Goal: Use online tool/utility: Utilize a website feature to perform a specific function

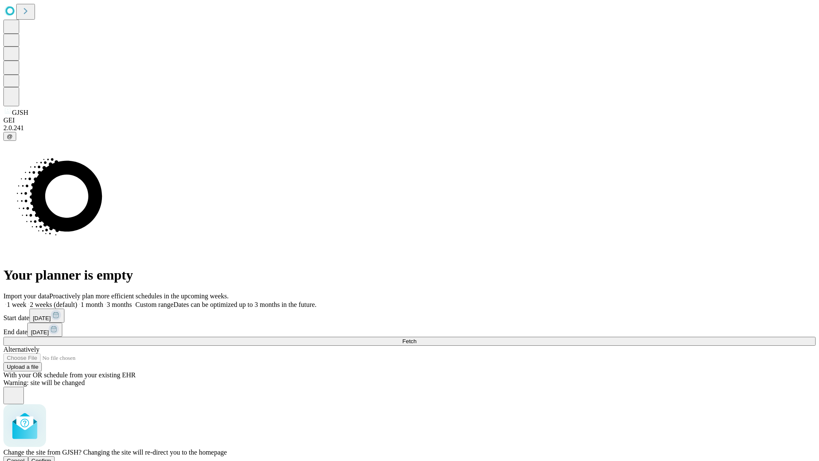
click at [52, 458] on span "Confirm" at bounding box center [42, 461] width 20 height 6
click at [77, 301] on label "2 weeks (default)" at bounding box center [51, 304] width 51 height 7
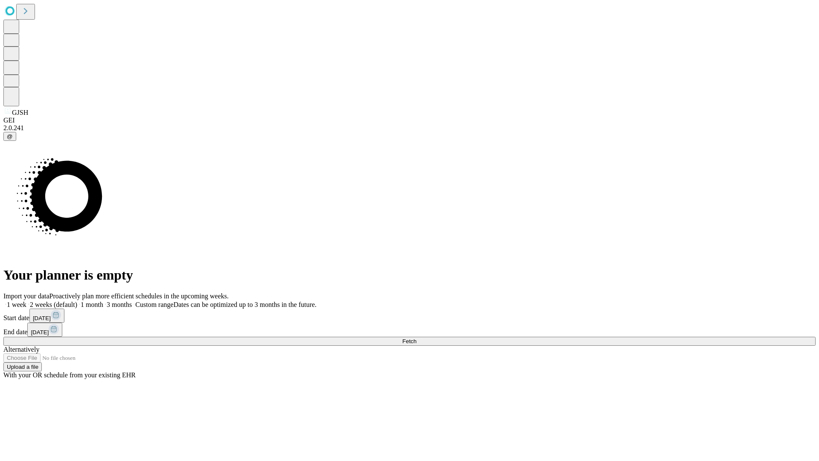
click at [417, 338] on span "Fetch" at bounding box center [409, 341] width 14 height 6
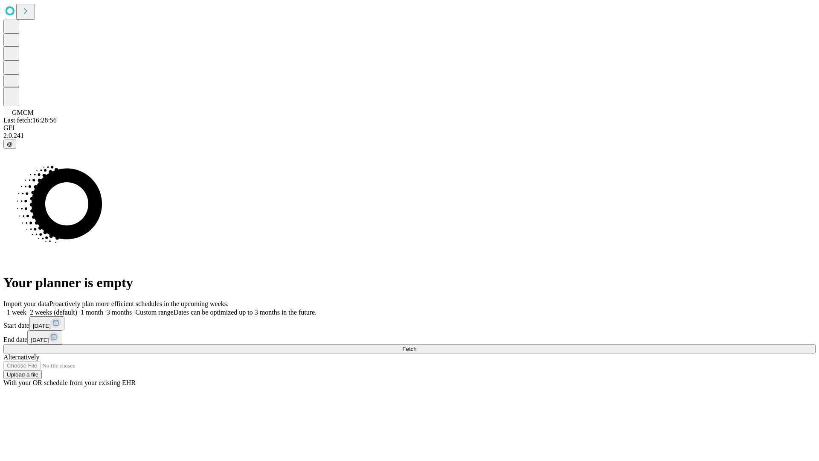
click at [77, 309] on label "2 weeks (default)" at bounding box center [51, 312] width 51 height 7
click at [417, 346] on span "Fetch" at bounding box center [409, 349] width 14 height 6
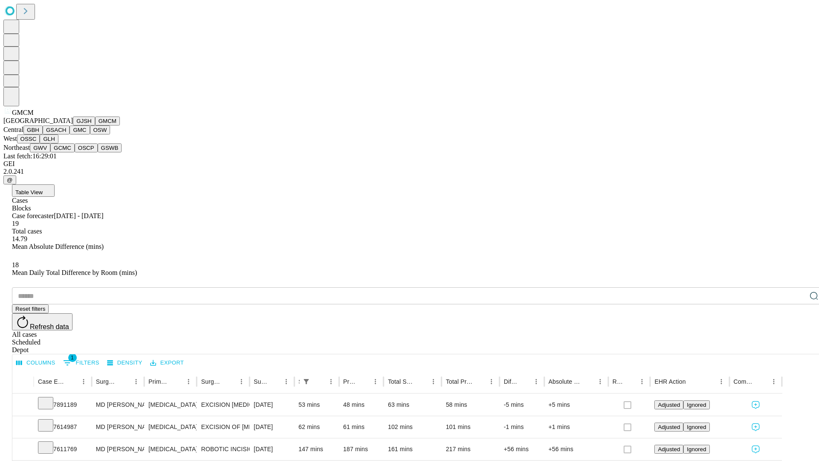
click at [43, 134] on button "GBH" at bounding box center [32, 129] width 19 height 9
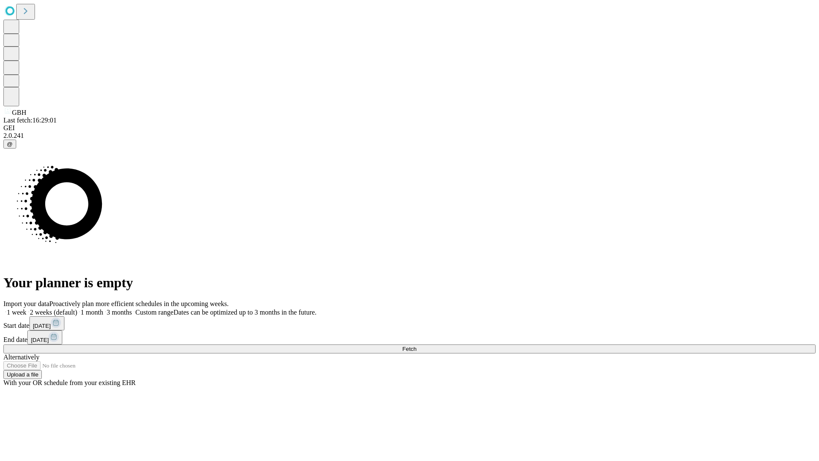
click at [77, 309] on label "2 weeks (default)" at bounding box center [51, 312] width 51 height 7
click at [417, 346] on span "Fetch" at bounding box center [409, 349] width 14 height 6
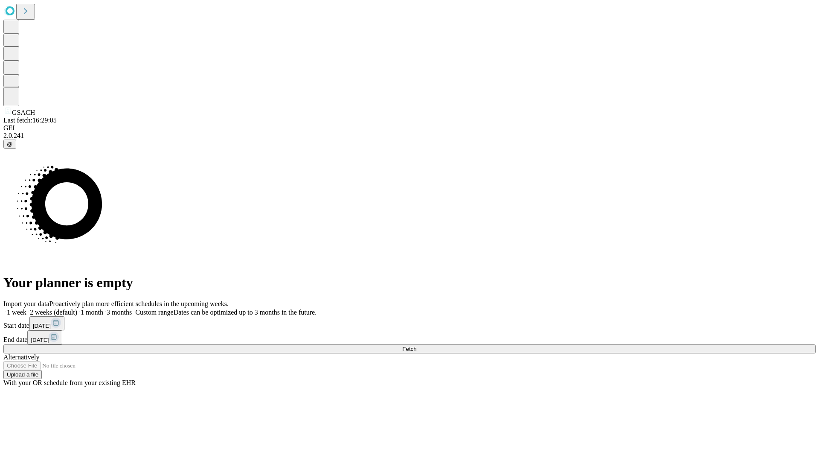
click at [77, 309] on label "2 weeks (default)" at bounding box center [51, 312] width 51 height 7
click at [417, 346] on span "Fetch" at bounding box center [409, 349] width 14 height 6
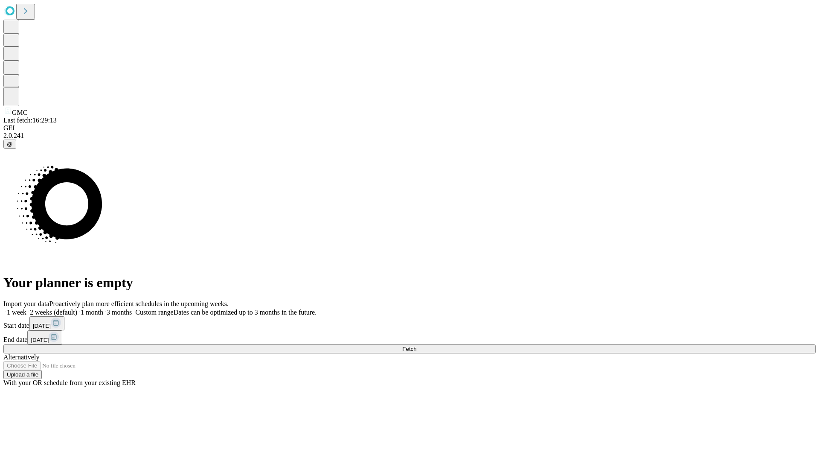
click at [77, 309] on label "2 weeks (default)" at bounding box center [51, 312] width 51 height 7
click at [417, 346] on span "Fetch" at bounding box center [409, 349] width 14 height 6
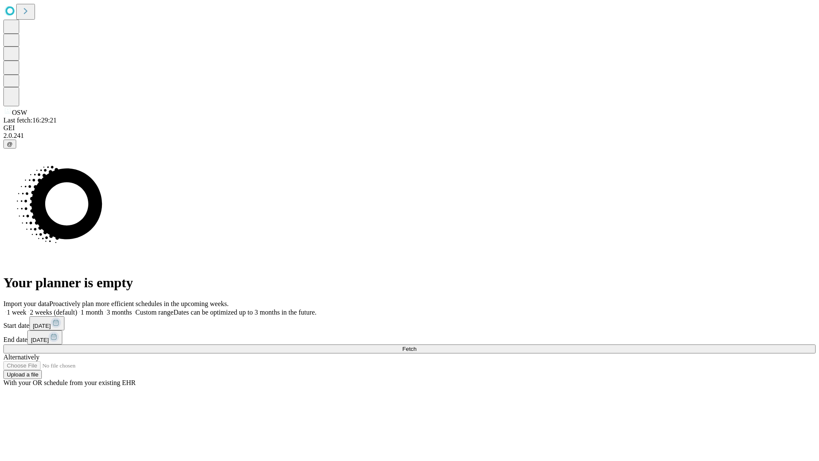
click at [77, 309] on label "2 weeks (default)" at bounding box center [51, 312] width 51 height 7
click at [417, 346] on span "Fetch" at bounding box center [409, 349] width 14 height 6
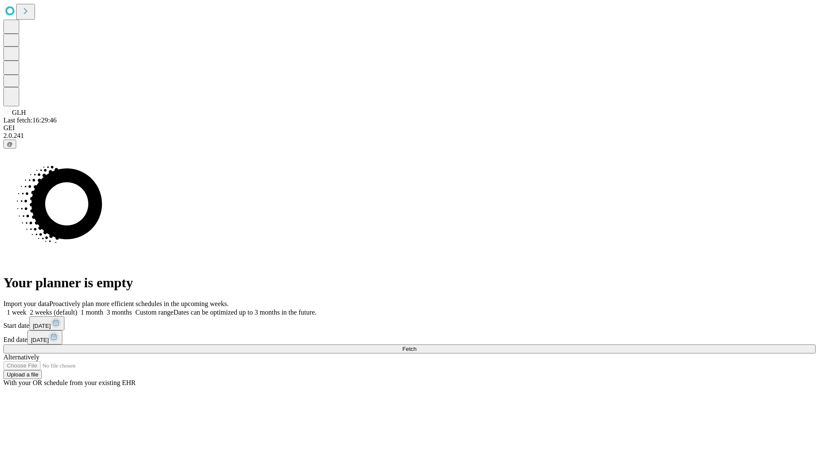
click at [77, 309] on label "2 weeks (default)" at bounding box center [51, 312] width 51 height 7
click at [417, 346] on span "Fetch" at bounding box center [409, 349] width 14 height 6
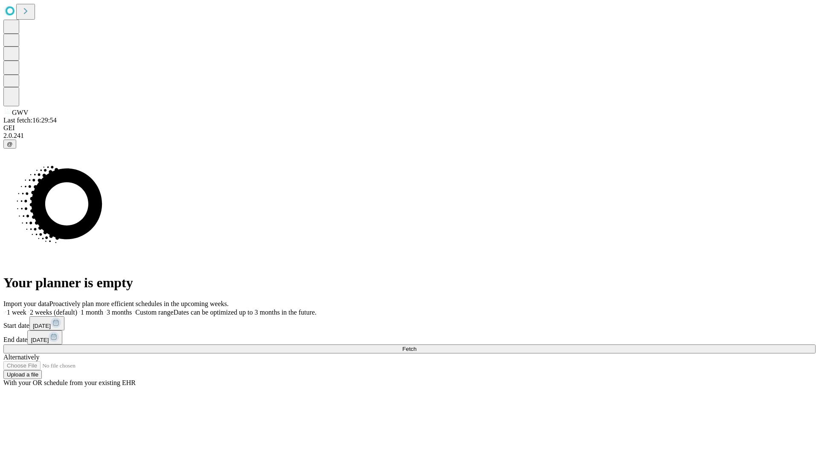
click at [77, 309] on label "2 weeks (default)" at bounding box center [51, 312] width 51 height 7
click at [417, 346] on span "Fetch" at bounding box center [409, 349] width 14 height 6
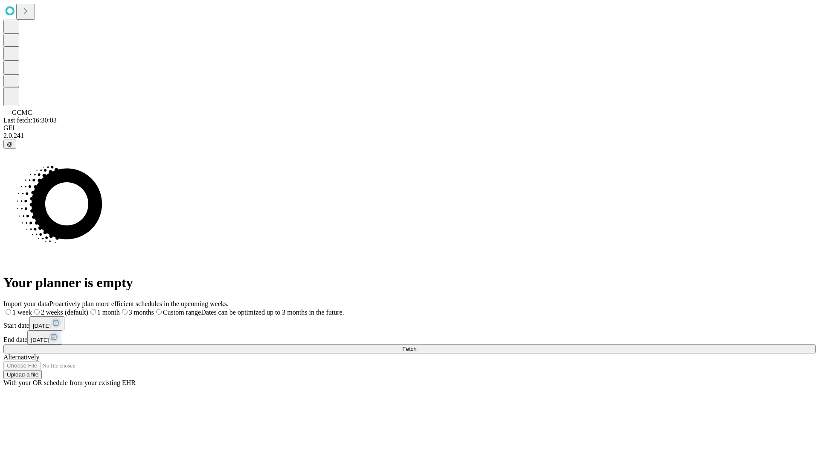
click at [417, 346] on span "Fetch" at bounding box center [409, 349] width 14 height 6
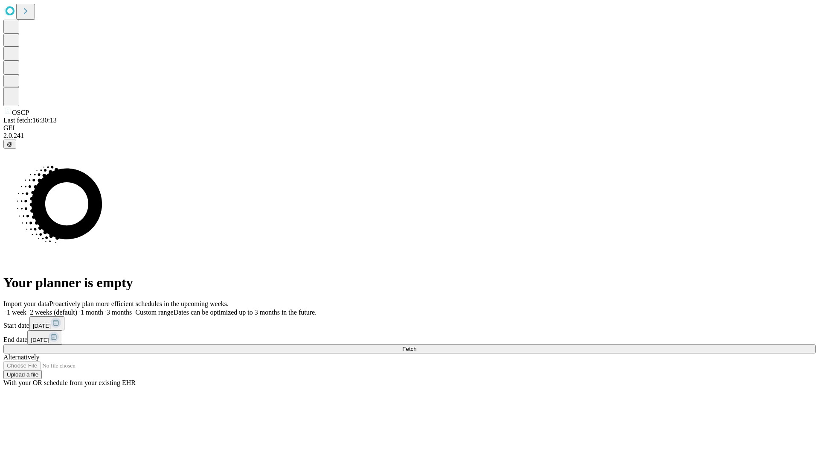
click at [77, 309] on label "2 weeks (default)" at bounding box center [51, 312] width 51 height 7
click at [417, 346] on span "Fetch" at bounding box center [409, 349] width 14 height 6
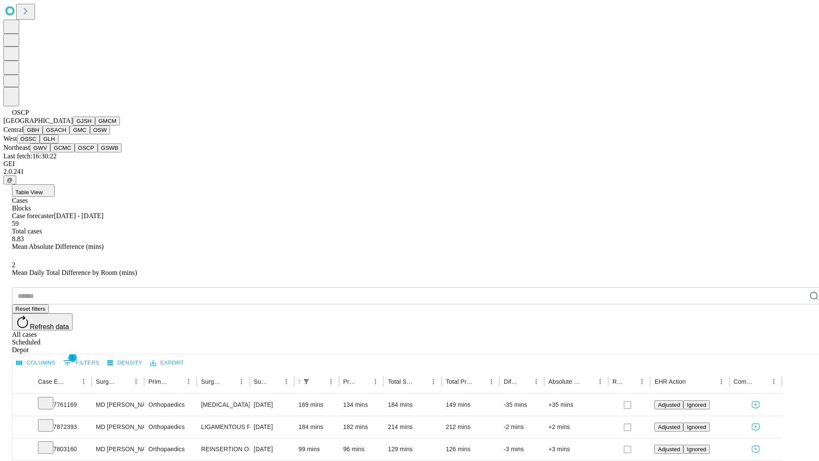
click at [98, 152] on button "GSWB" at bounding box center [110, 147] width 24 height 9
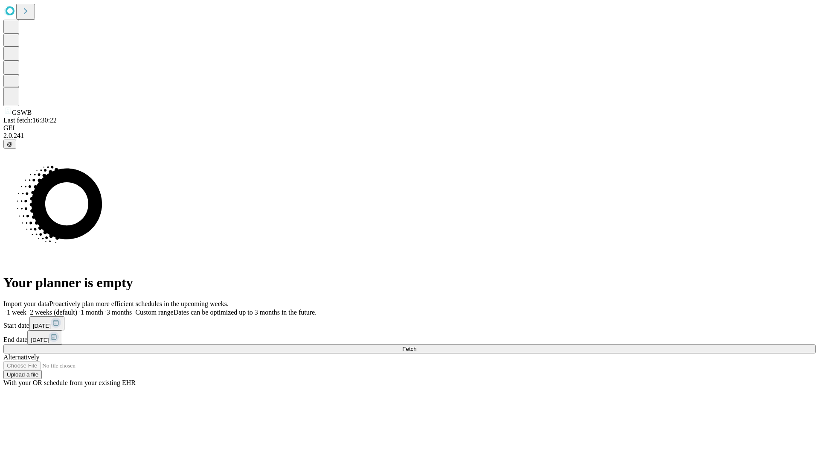
click at [77, 309] on label "2 weeks (default)" at bounding box center [51, 312] width 51 height 7
click at [417, 346] on span "Fetch" at bounding box center [409, 349] width 14 height 6
